Goal: Find specific page/section: Find specific page/section

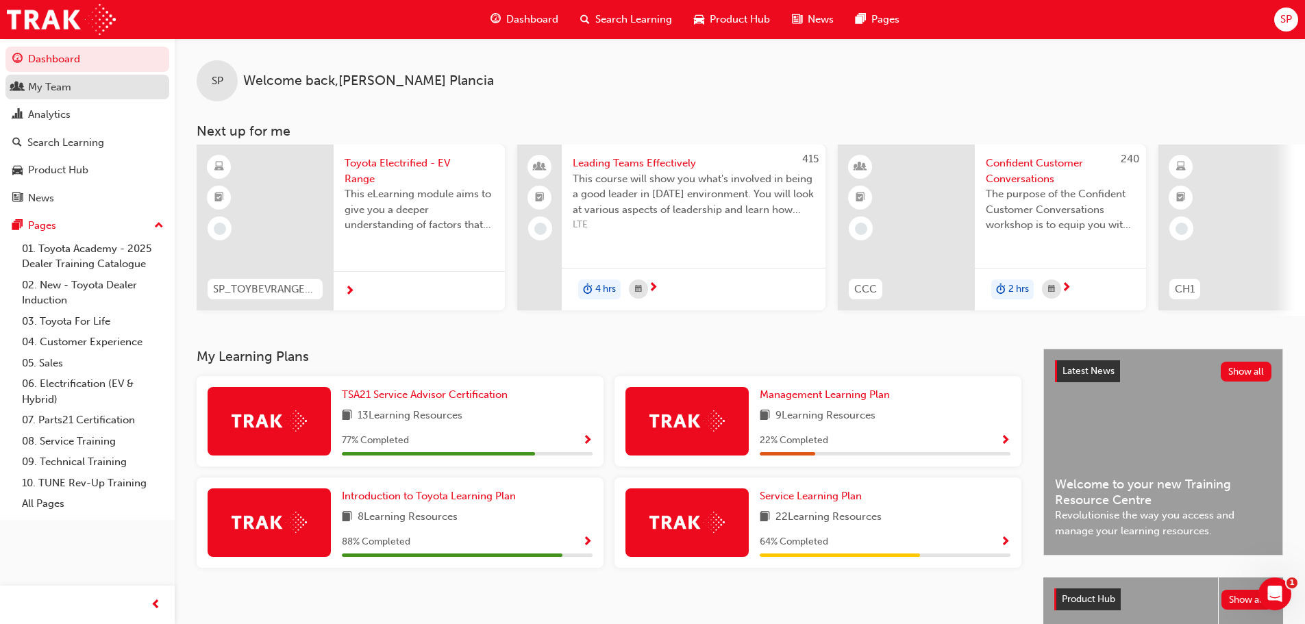
click at [59, 87] on div "My Team" at bounding box center [49, 87] width 43 height 16
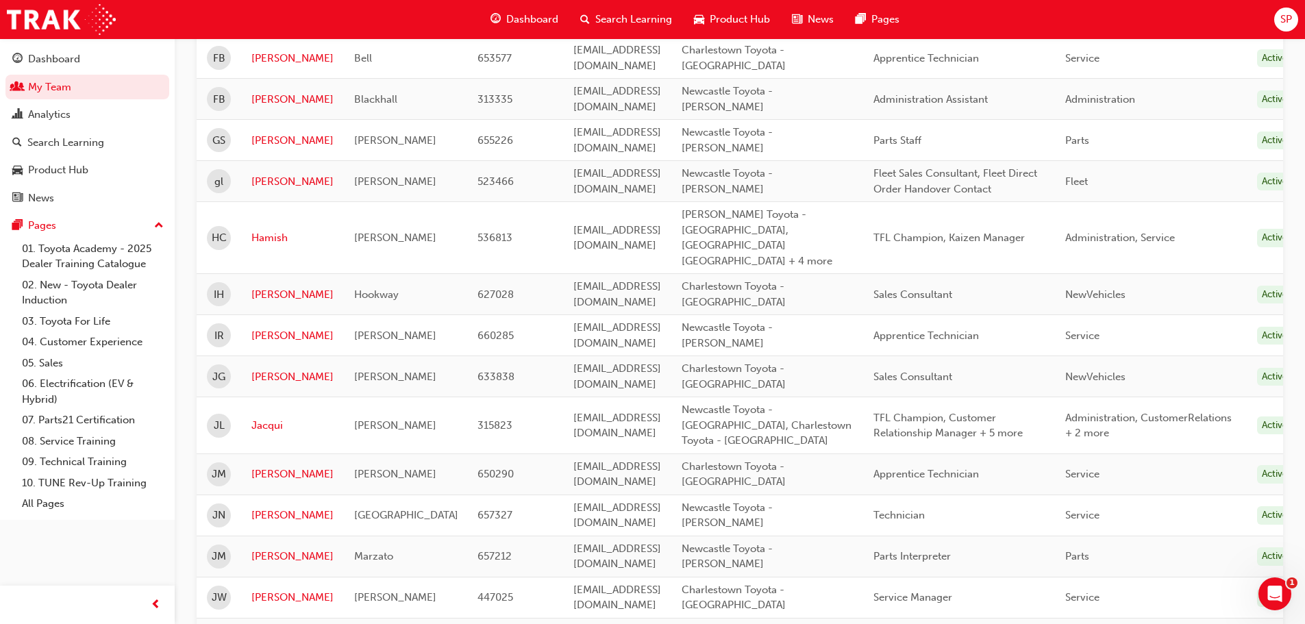
scroll to position [1096, 0]
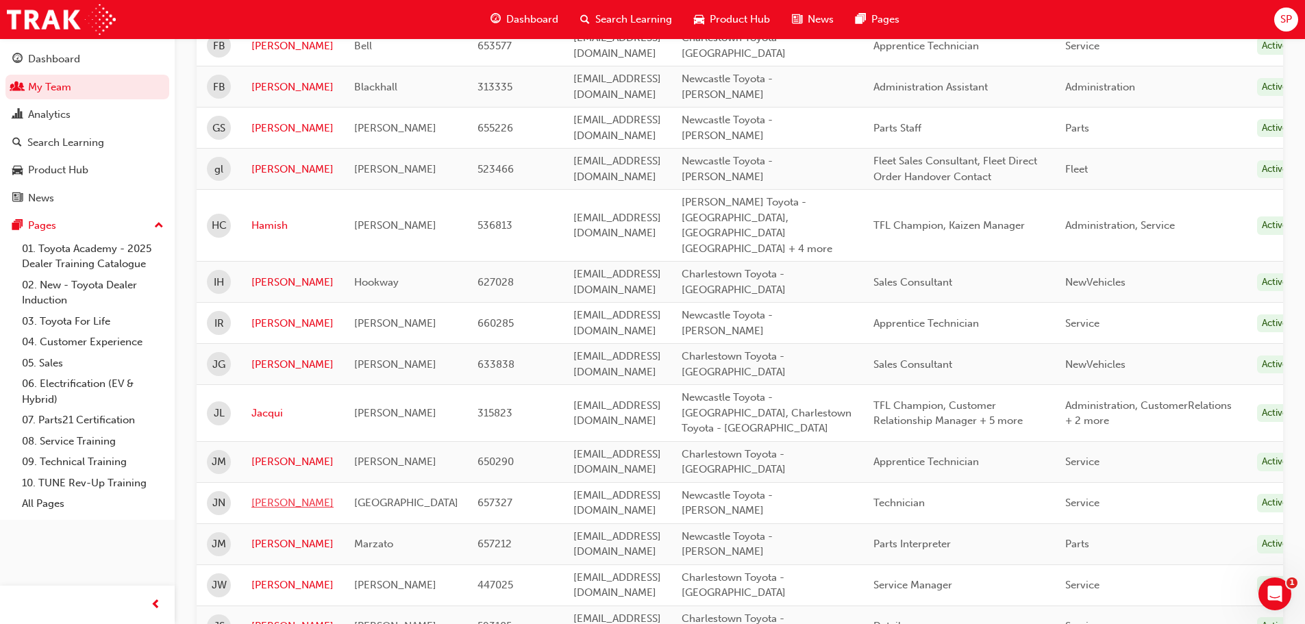
click at [260, 495] on link "[PERSON_NAME]" at bounding box center [292, 503] width 82 height 16
